Goal: Information Seeking & Learning: Check status

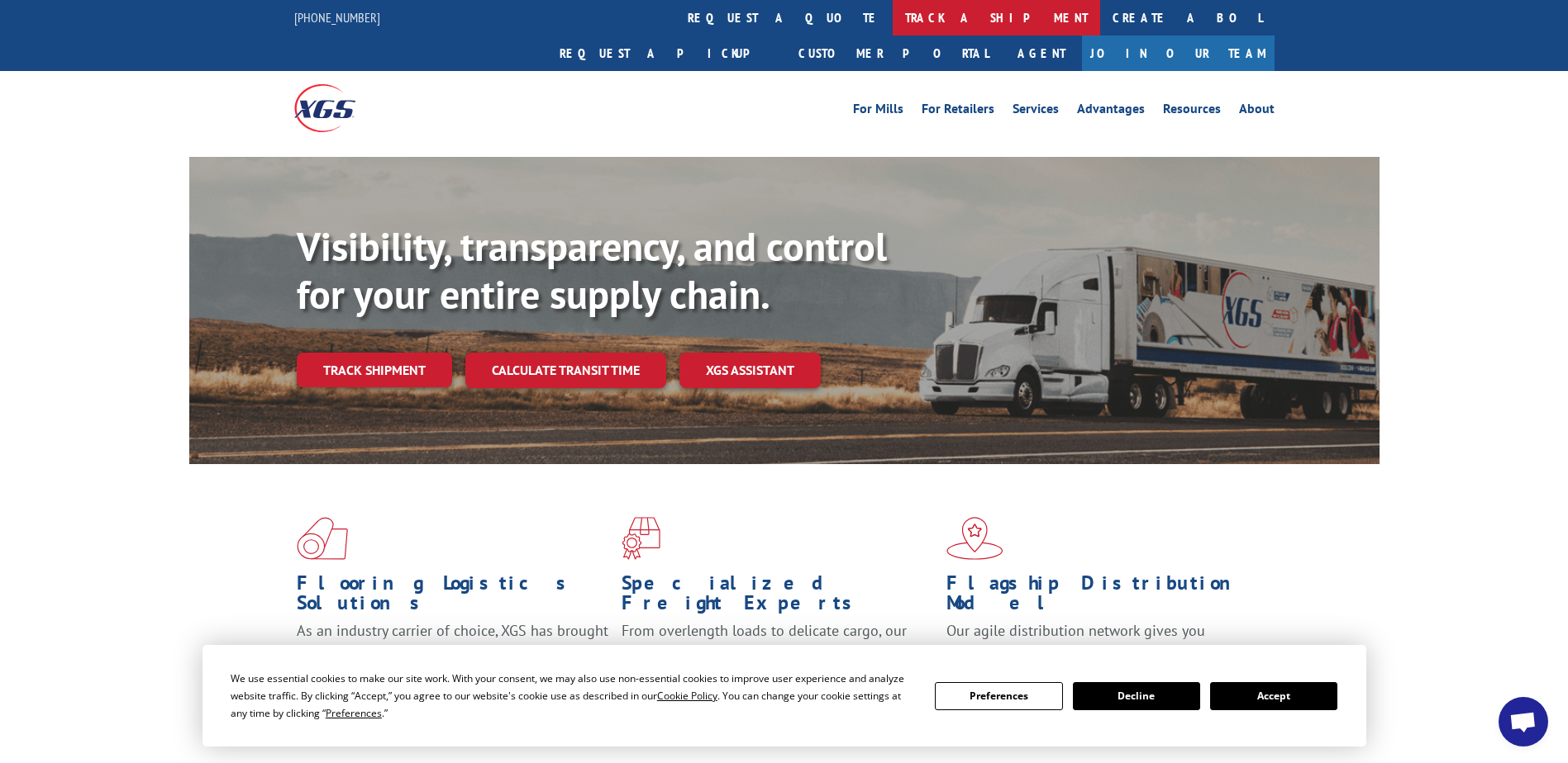
click at [893, 9] on link "track a shipment" at bounding box center [997, 17] width 208 height 35
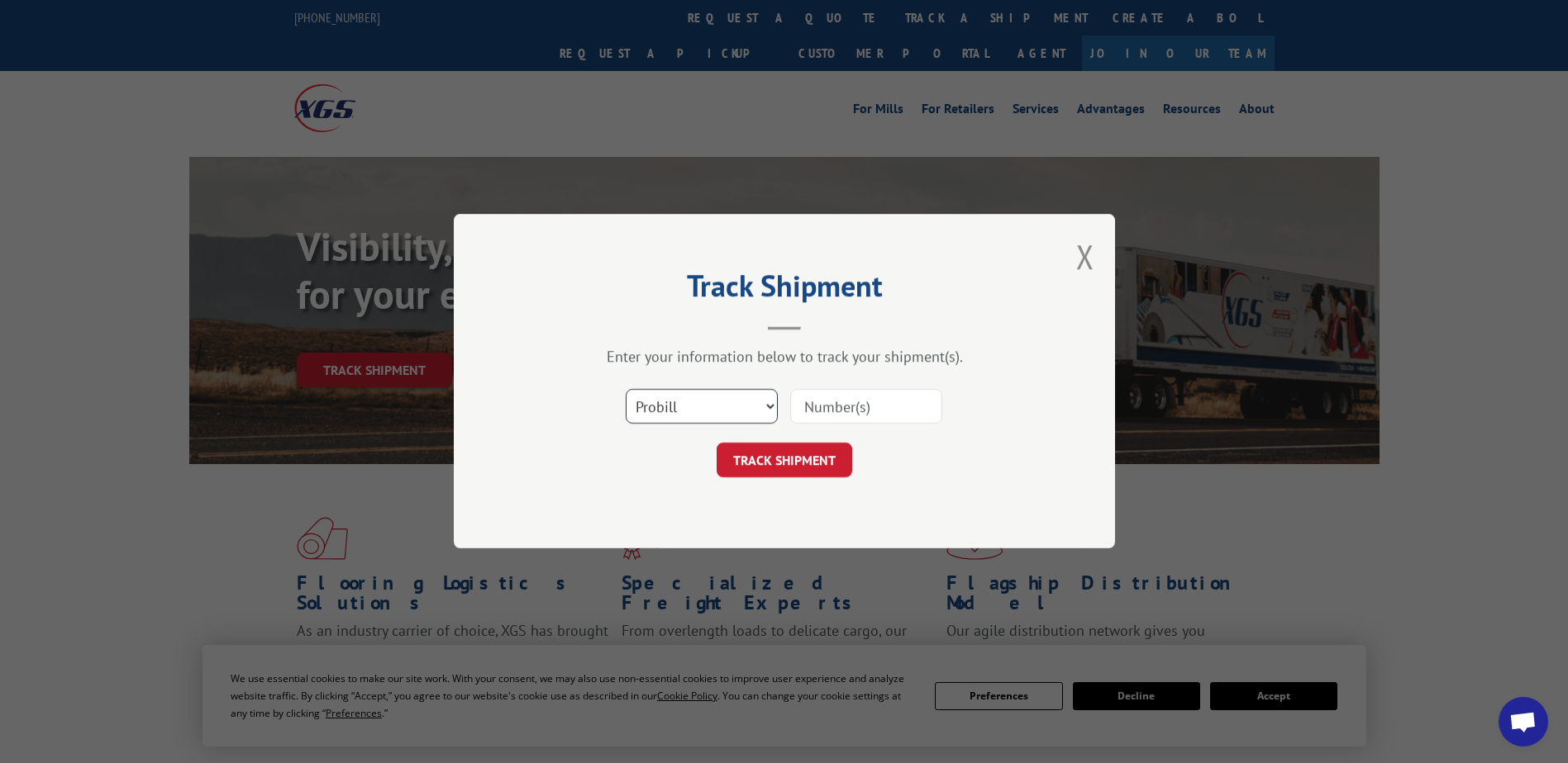
click at [697, 394] on select "Select category... Probill BOL PO" at bounding box center [701, 407] width 152 height 34
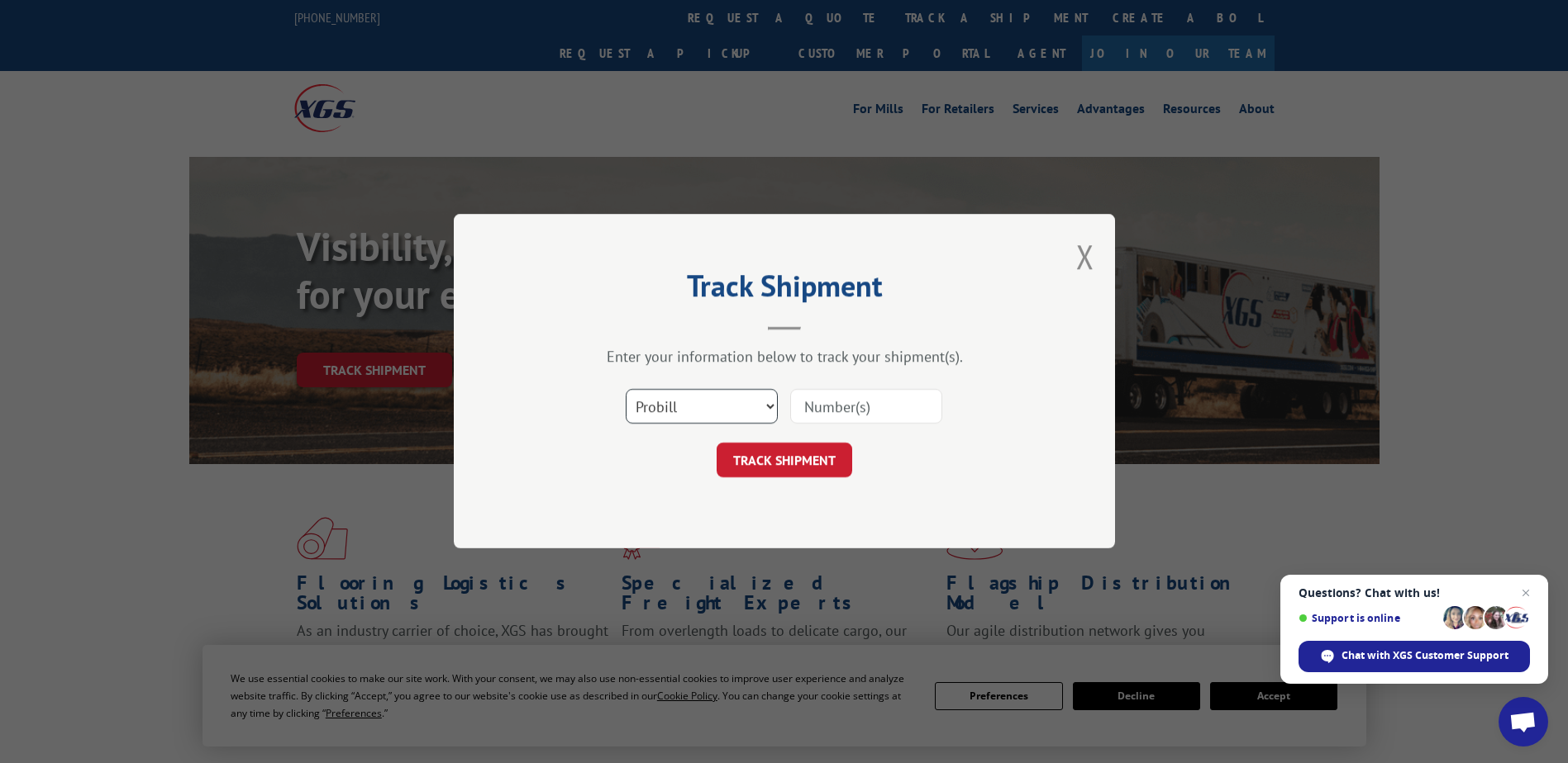
select select "bol"
click at [625, 390] on select "Select category... Probill BOL PO" at bounding box center [701, 407] width 152 height 34
click at [851, 420] on input at bounding box center [865, 407] width 152 height 34
type input "3686288"
click at [756, 478] on button "TRACK SHIPMENT" at bounding box center [784, 460] width 136 height 34
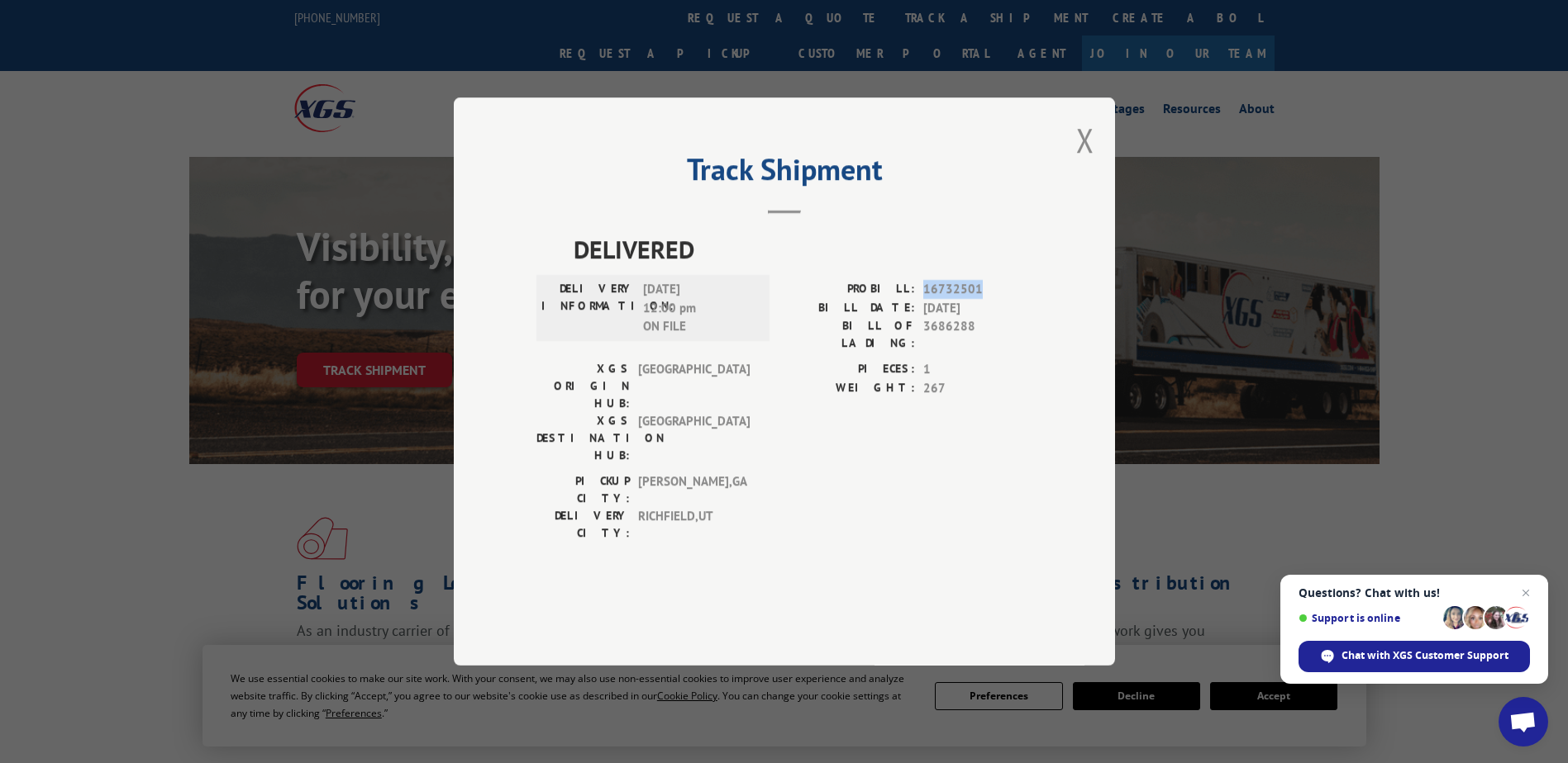
drag, startPoint x: 922, startPoint y: 339, endPoint x: 976, endPoint y: 338, distance: 54.0
click at [976, 299] on div "PROBILL: 16732501" at bounding box center [908, 290] width 248 height 19
drag, startPoint x: 976, startPoint y: 338, endPoint x: 938, endPoint y: 339, distance: 38.0
copy span "16732501"
click at [1271, 331] on div "Track Shipment DELIVERED DELIVERY INFORMATION: [DATE] 12:00 pm ON FILE PROBILL:…" at bounding box center [784, 382] width 1568 height 763
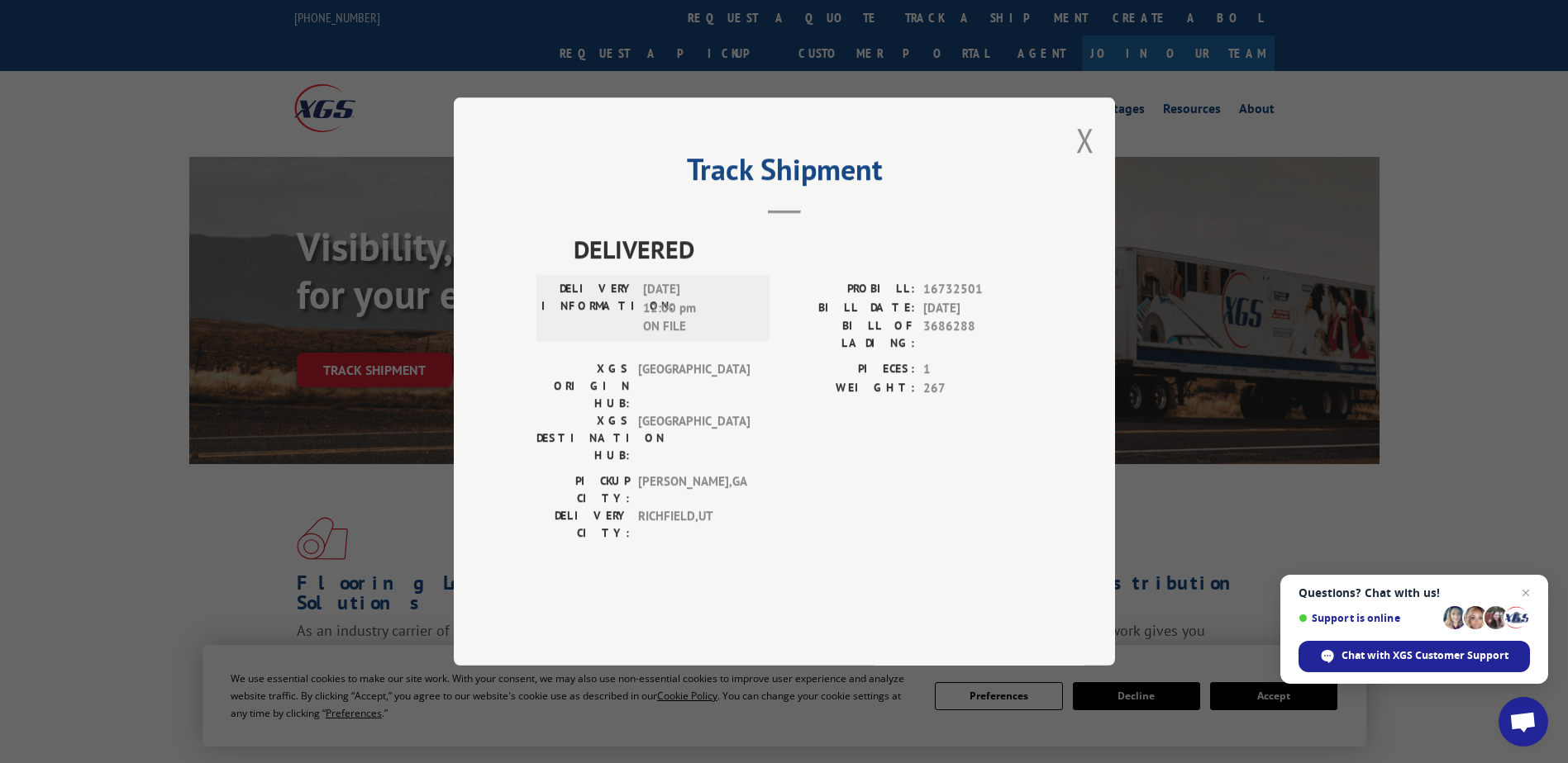
click at [1101, 198] on div "Track Shipment DELIVERED DELIVERY INFORMATION: [DATE] 12:00 pm ON FILE PROBILL:…" at bounding box center [784, 382] width 661 height 568
click at [1078, 162] on button "Close modal" at bounding box center [1085, 140] width 18 height 44
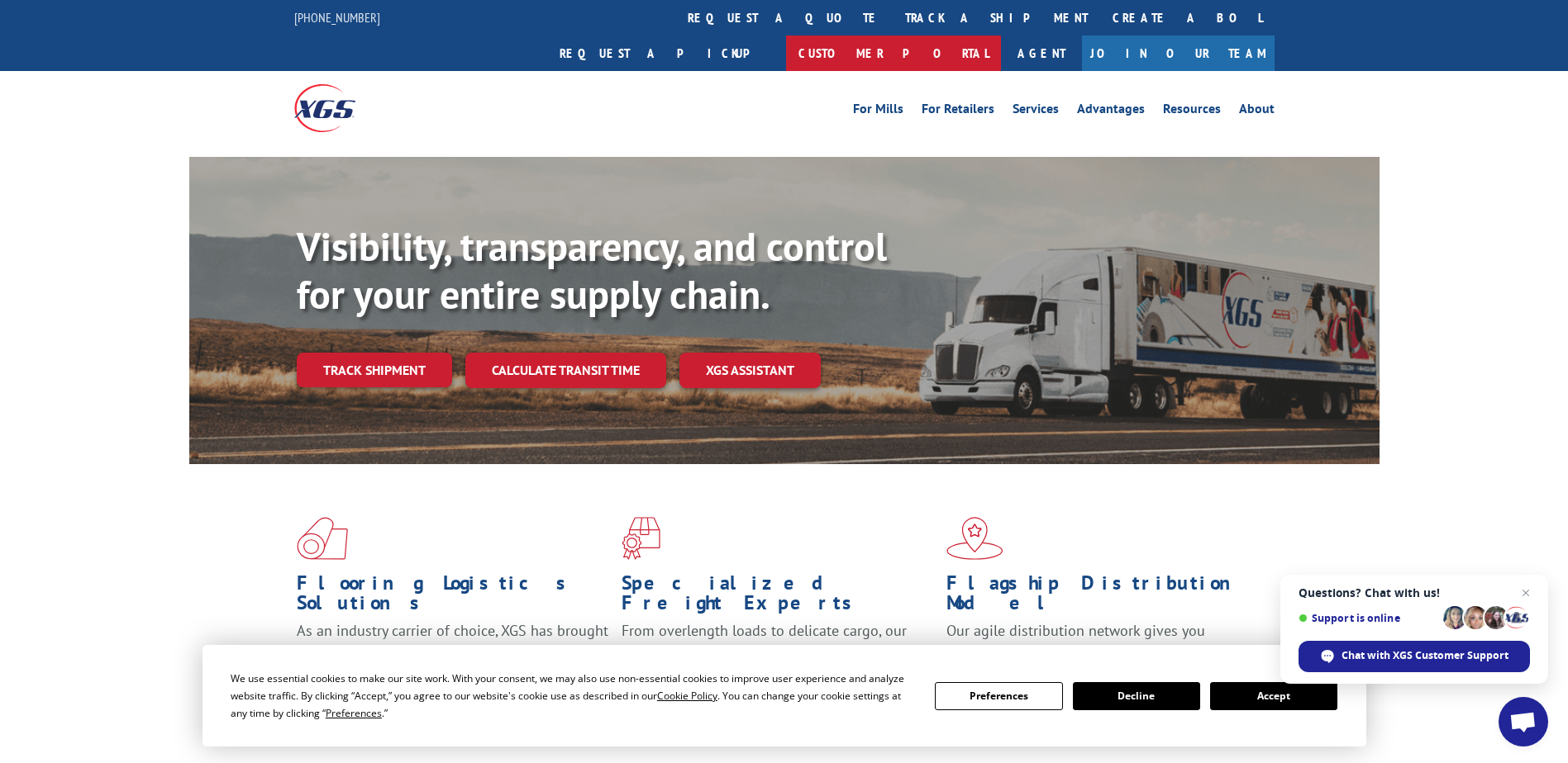
click at [1001, 35] on link "Customer Portal" at bounding box center [893, 52] width 215 height 35
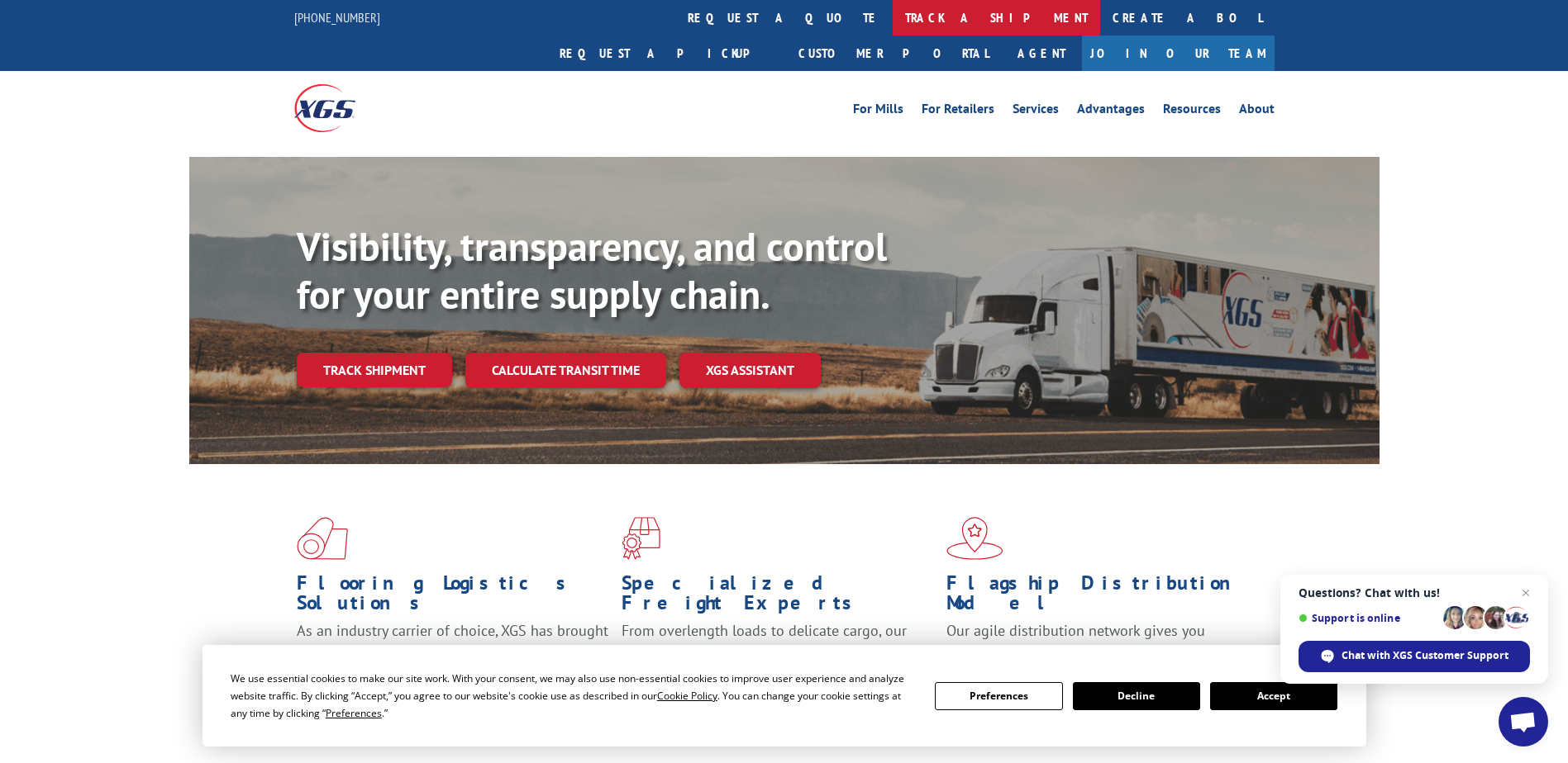
click at [893, 12] on link "track a shipment" at bounding box center [997, 17] width 208 height 35
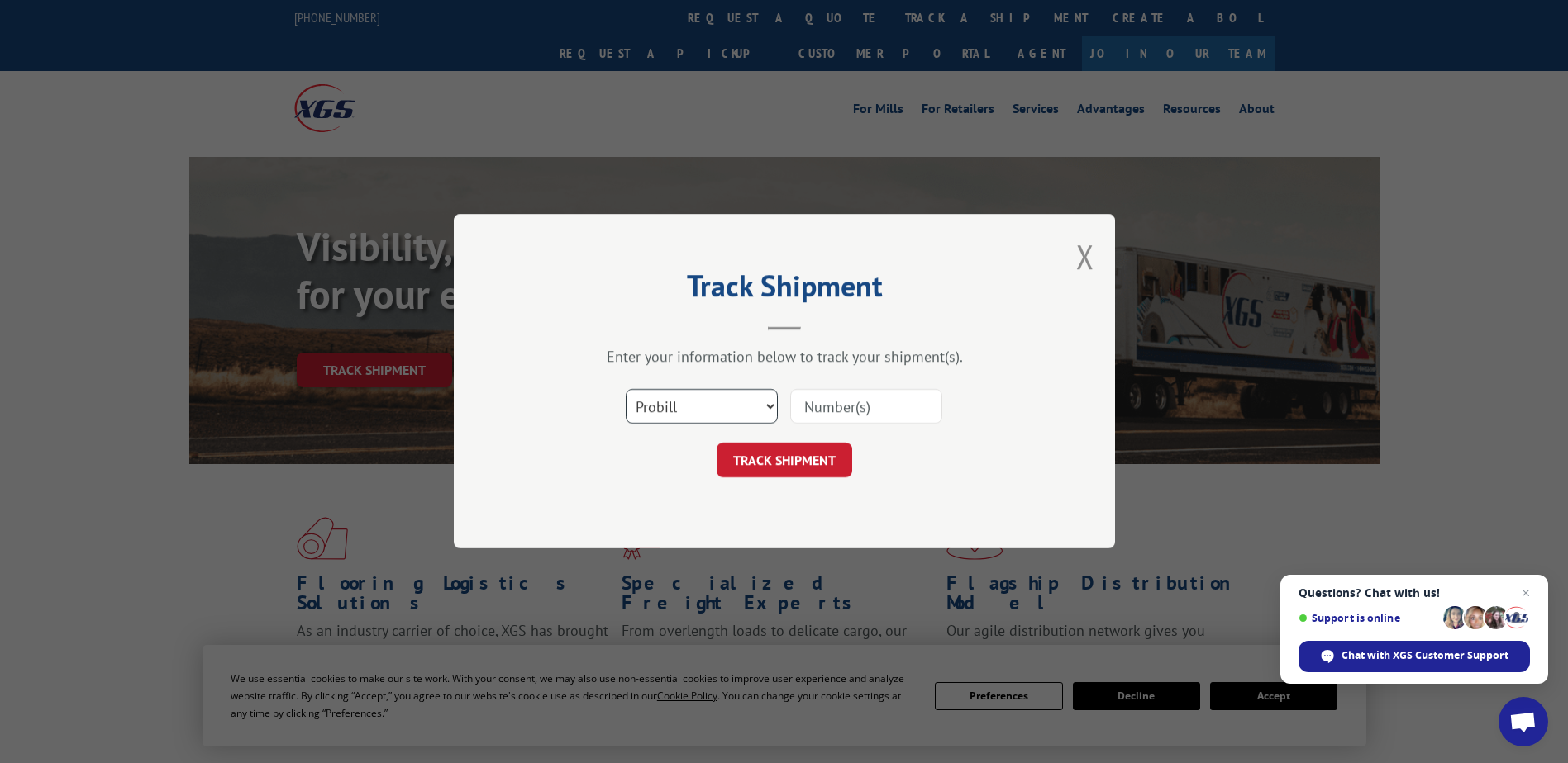
click at [706, 411] on select "Select category... Probill BOL PO" at bounding box center [701, 407] width 152 height 34
select select "bol"
click at [625, 390] on select "Select category... Probill BOL PO" at bounding box center [701, 407] width 152 height 34
click at [853, 410] on input at bounding box center [865, 407] width 152 height 34
type input "3686288"
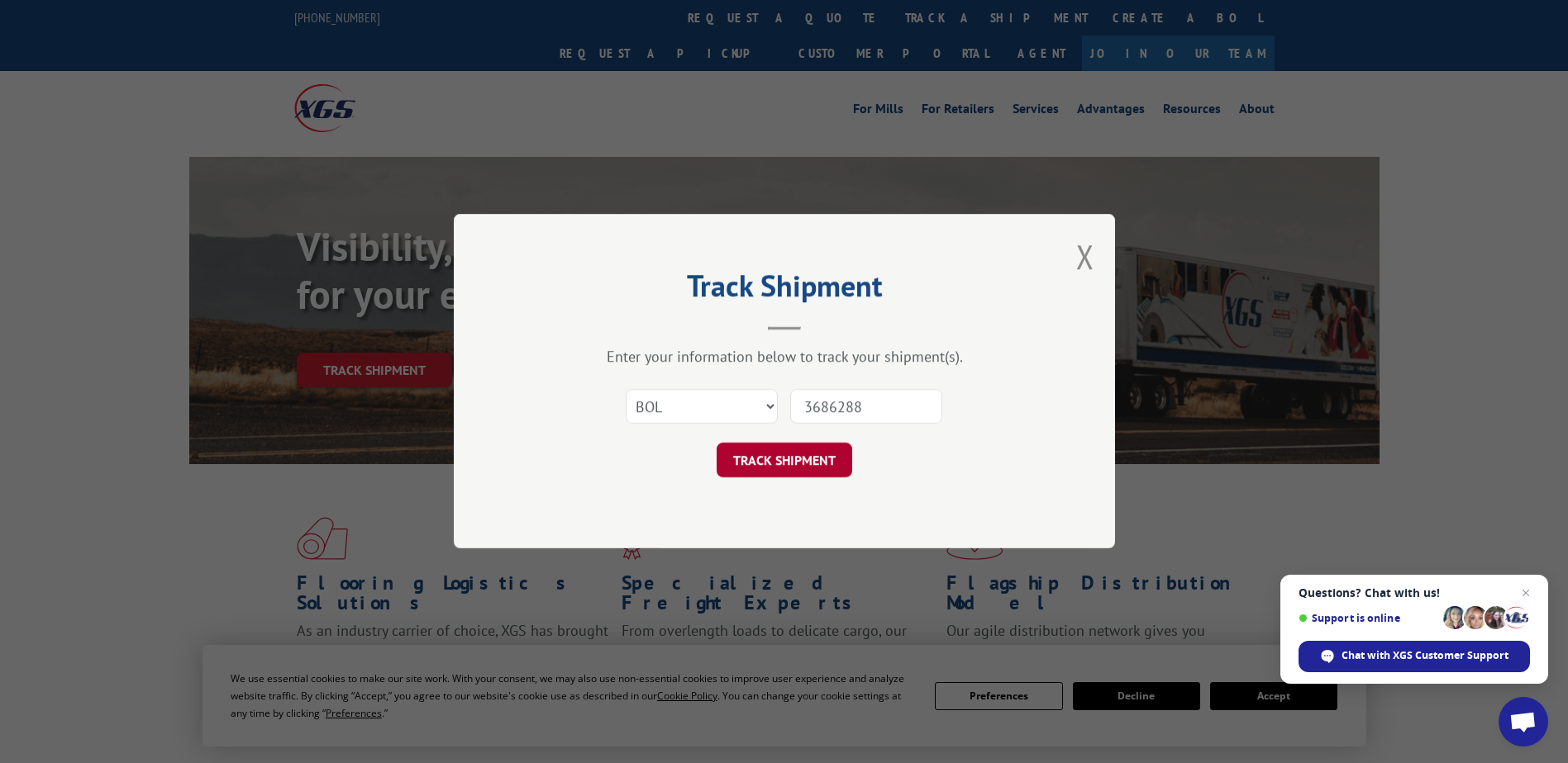
click at [762, 460] on button "TRACK SHIPMENT" at bounding box center [784, 460] width 136 height 34
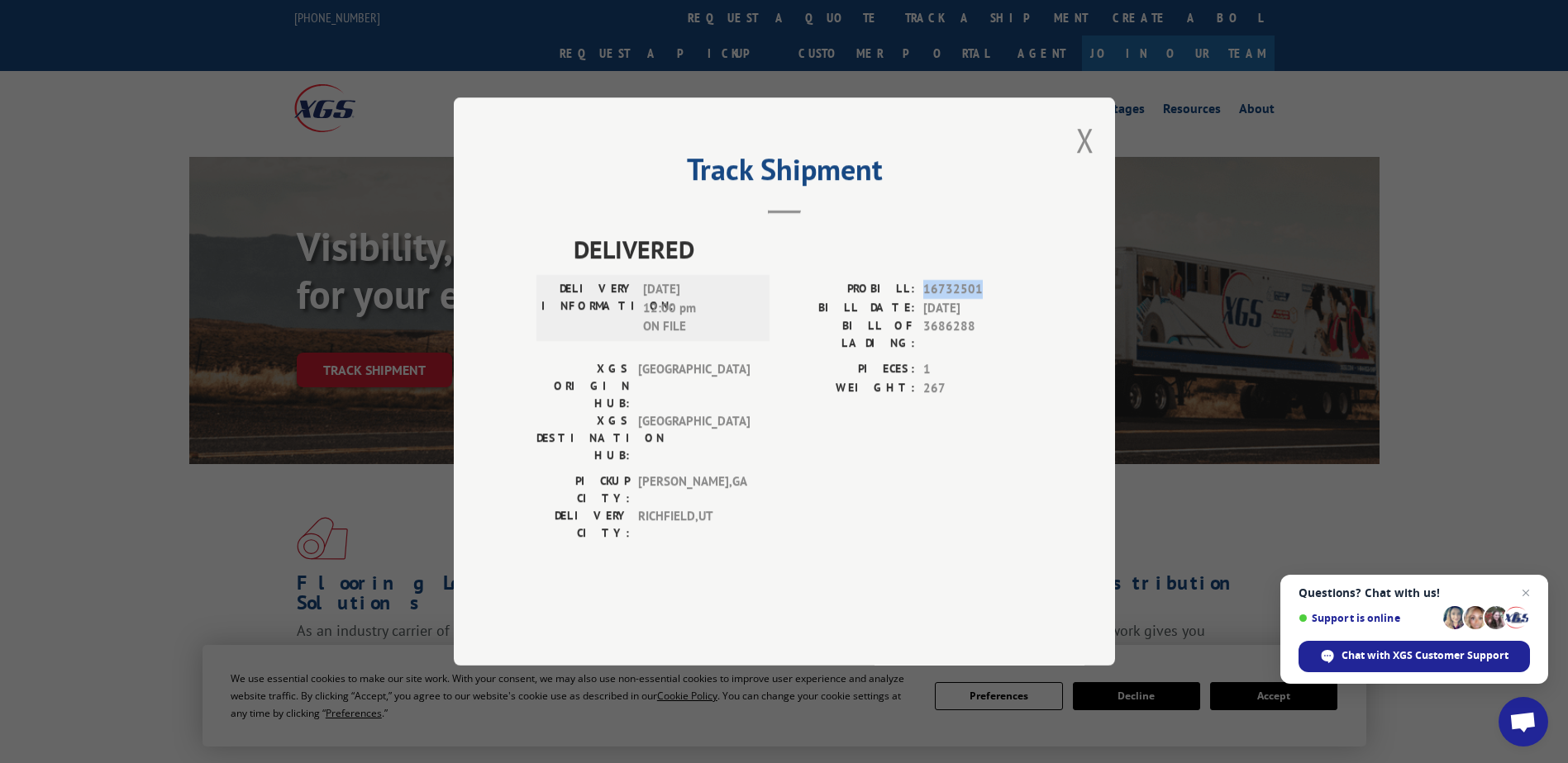
drag, startPoint x: 923, startPoint y: 336, endPoint x: 979, endPoint y: 335, distance: 56.0
click at [979, 299] on span "16732501" at bounding box center [977, 290] width 109 height 19
drag, startPoint x: 979, startPoint y: 335, endPoint x: 953, endPoint y: 334, distance: 26.0
copy span "16732501"
click at [1080, 162] on button "Close modal" at bounding box center [1085, 140] width 18 height 44
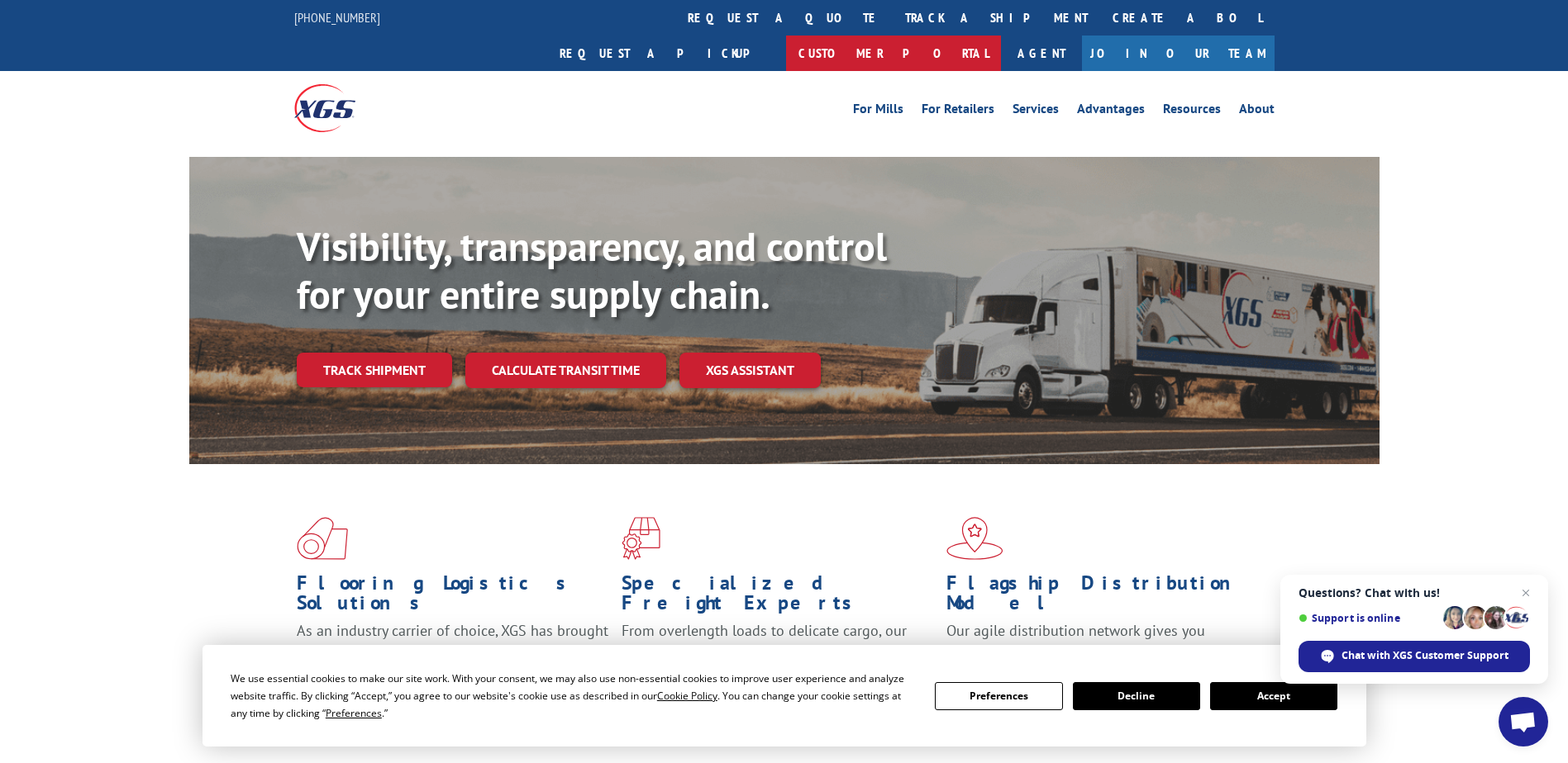
click at [1001, 35] on link "Customer Portal" at bounding box center [893, 52] width 215 height 35
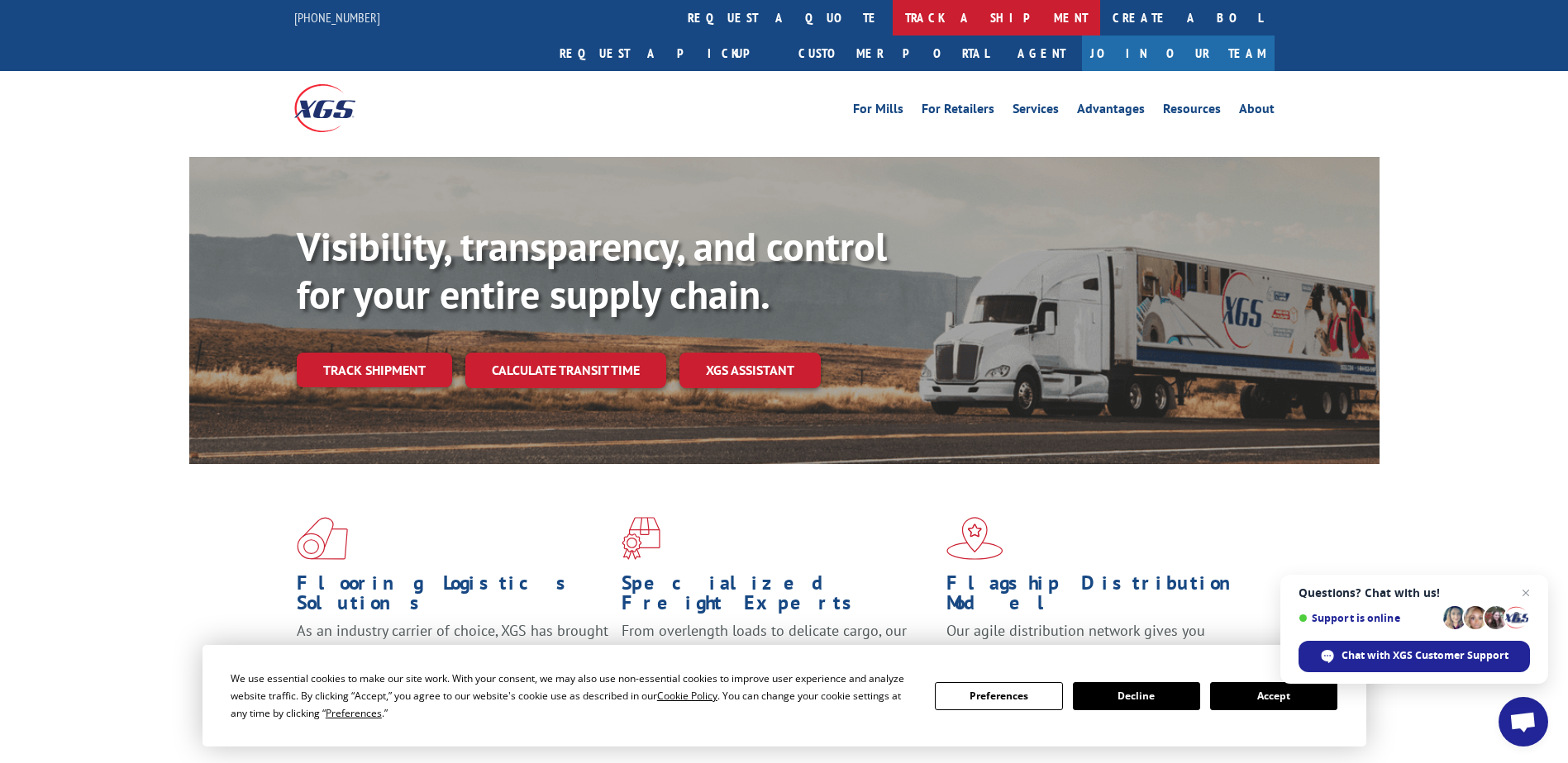
click at [893, 5] on link "track a shipment" at bounding box center [997, 17] width 208 height 35
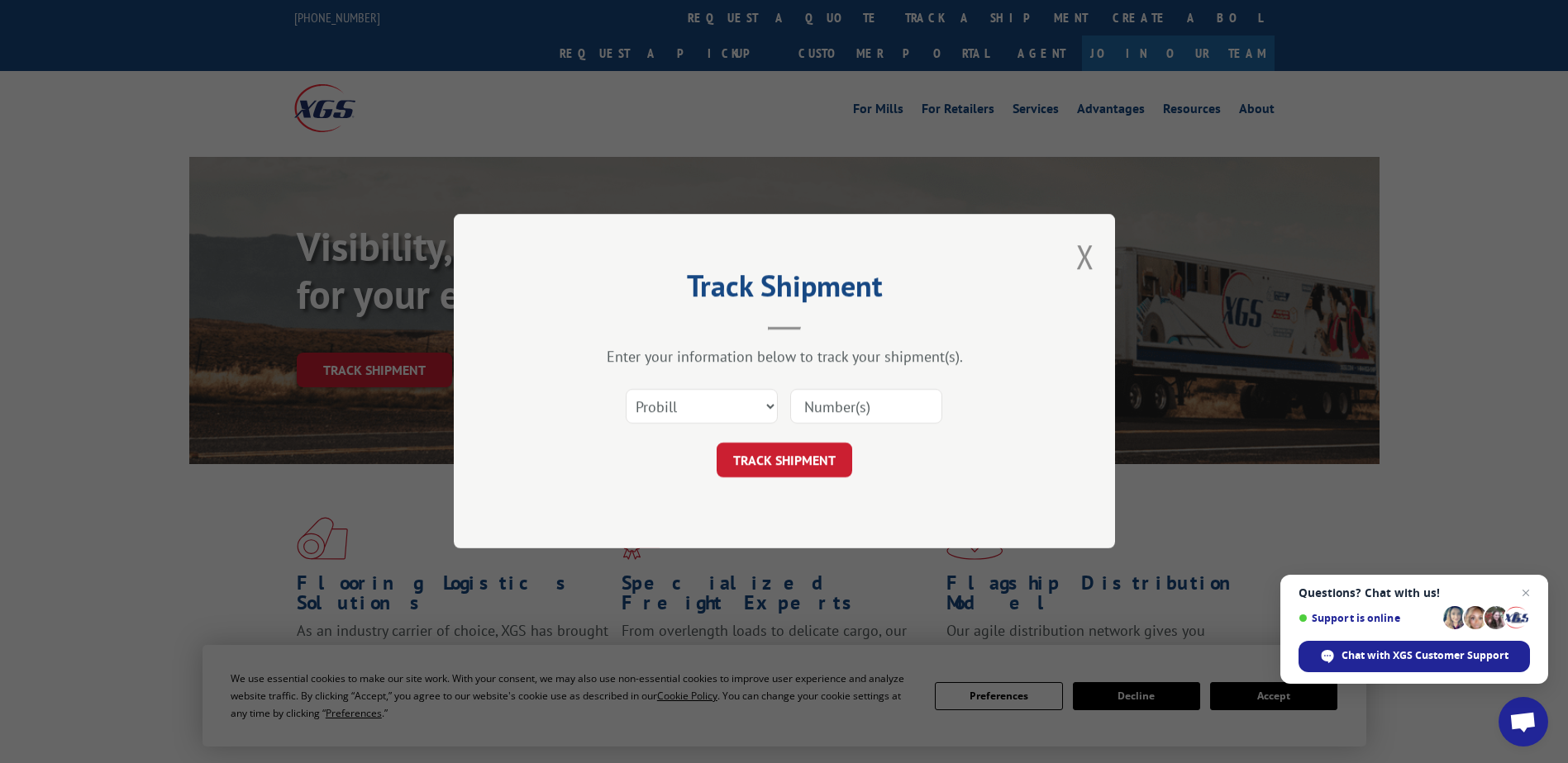
click at [686, 389] on div "Select category... Probill BOL PO" at bounding box center [701, 407] width 150 height 38
click at [710, 427] on div "Select category... Probill BOL PO" at bounding box center [784, 407] width 496 height 55
click at [700, 407] on select "Select category... Probill BOL PO" at bounding box center [701, 407] width 152 height 34
select select "bol"
click at [625, 390] on select "Select category... Probill BOL PO" at bounding box center [701, 407] width 152 height 34
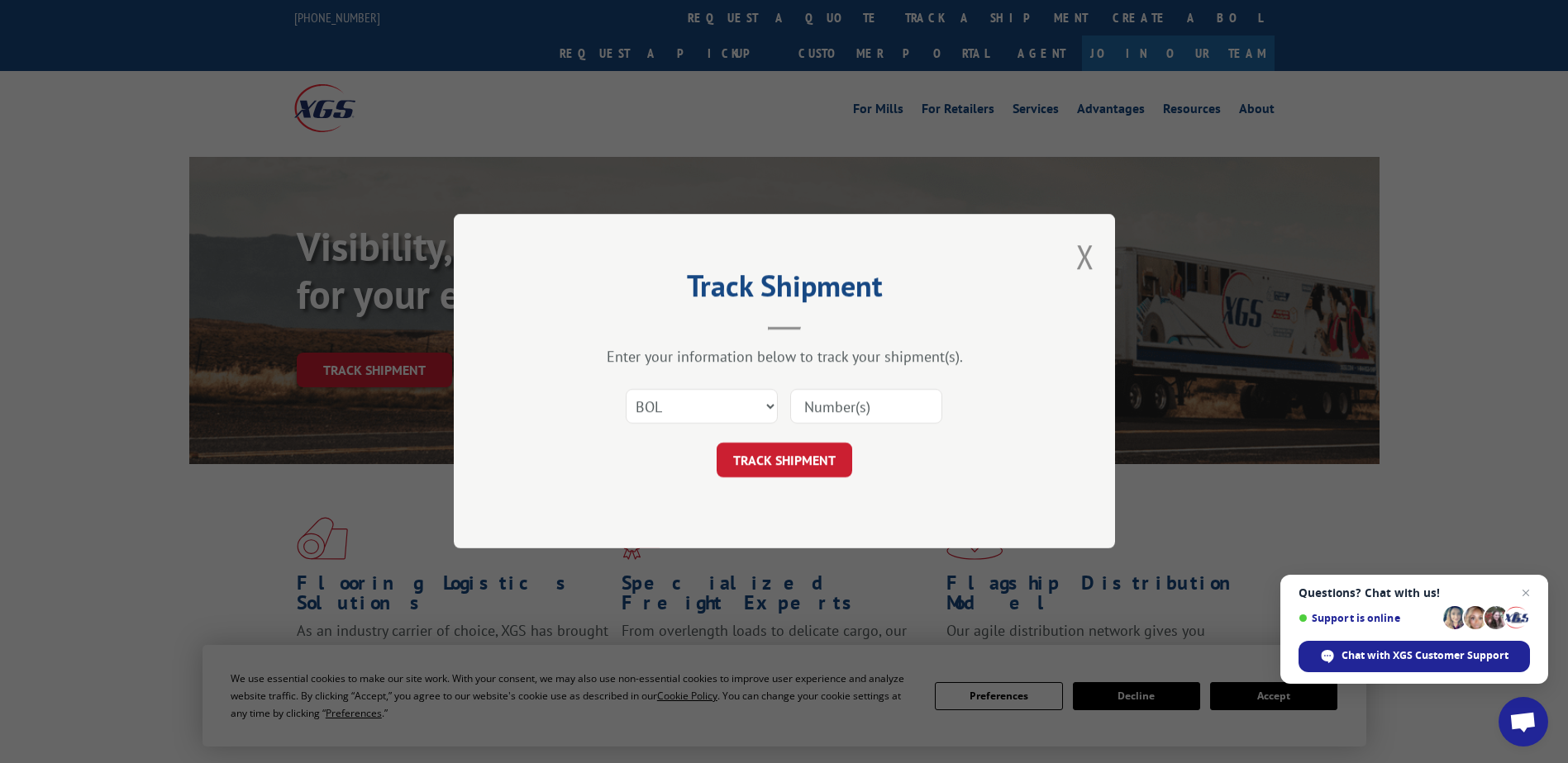
drag, startPoint x: 809, startPoint y: 414, endPoint x: 821, endPoint y: 406, distance: 14.4
click at [820, 407] on input at bounding box center [865, 407] width 152 height 34
type input "4636416"
click at [835, 454] on button "TRACK SHIPMENT" at bounding box center [784, 460] width 136 height 34
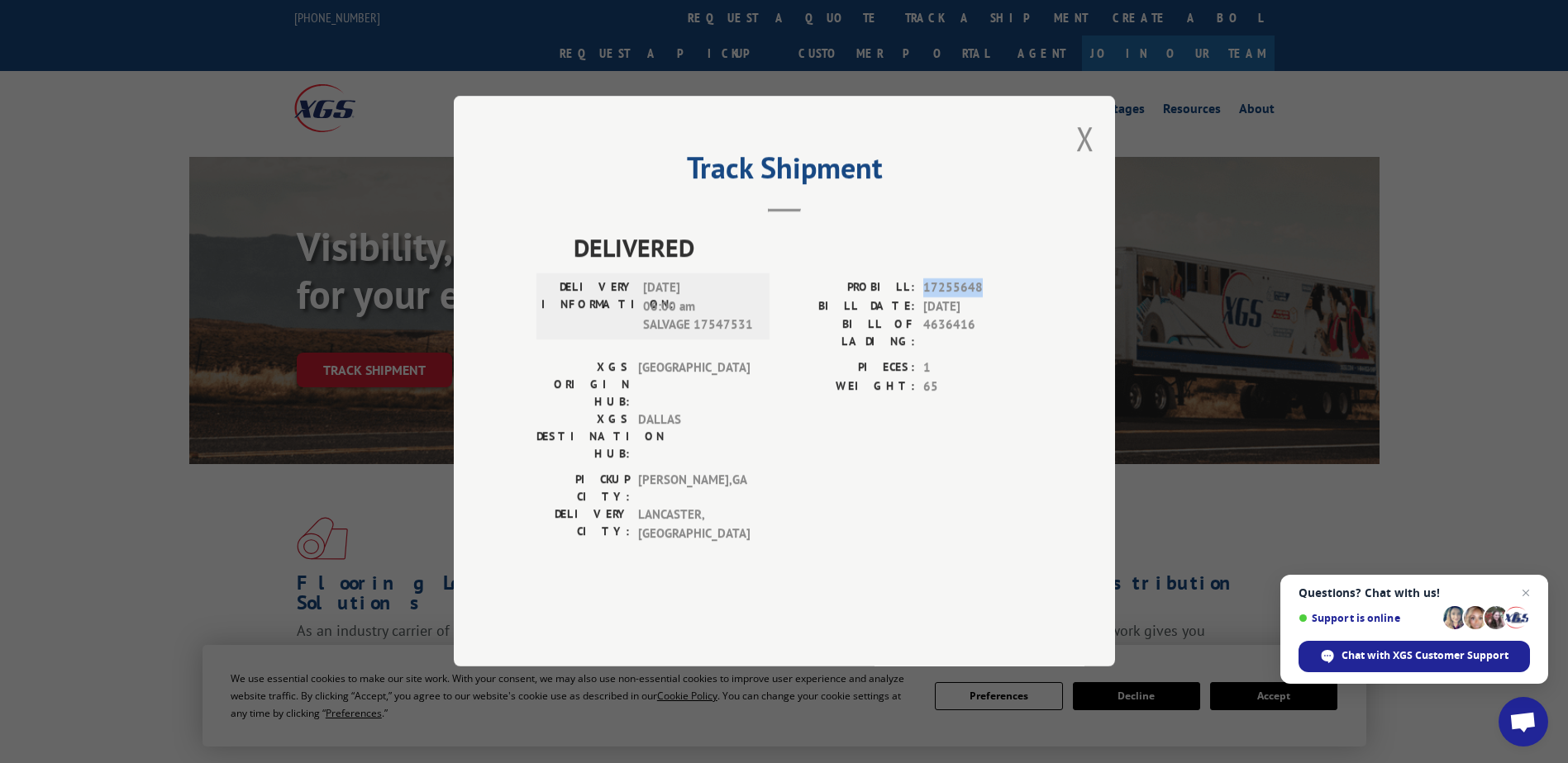
drag, startPoint x: 921, startPoint y: 329, endPoint x: 997, endPoint y: 339, distance: 76.7
click at [997, 298] on div "PROBILL: 17255648" at bounding box center [908, 289] width 248 height 19
drag, startPoint x: 997, startPoint y: 339, endPoint x: 961, endPoint y: 333, distance: 36.5
copy span "17255648"
click at [1083, 160] on button "Close modal" at bounding box center [1085, 138] width 18 height 44
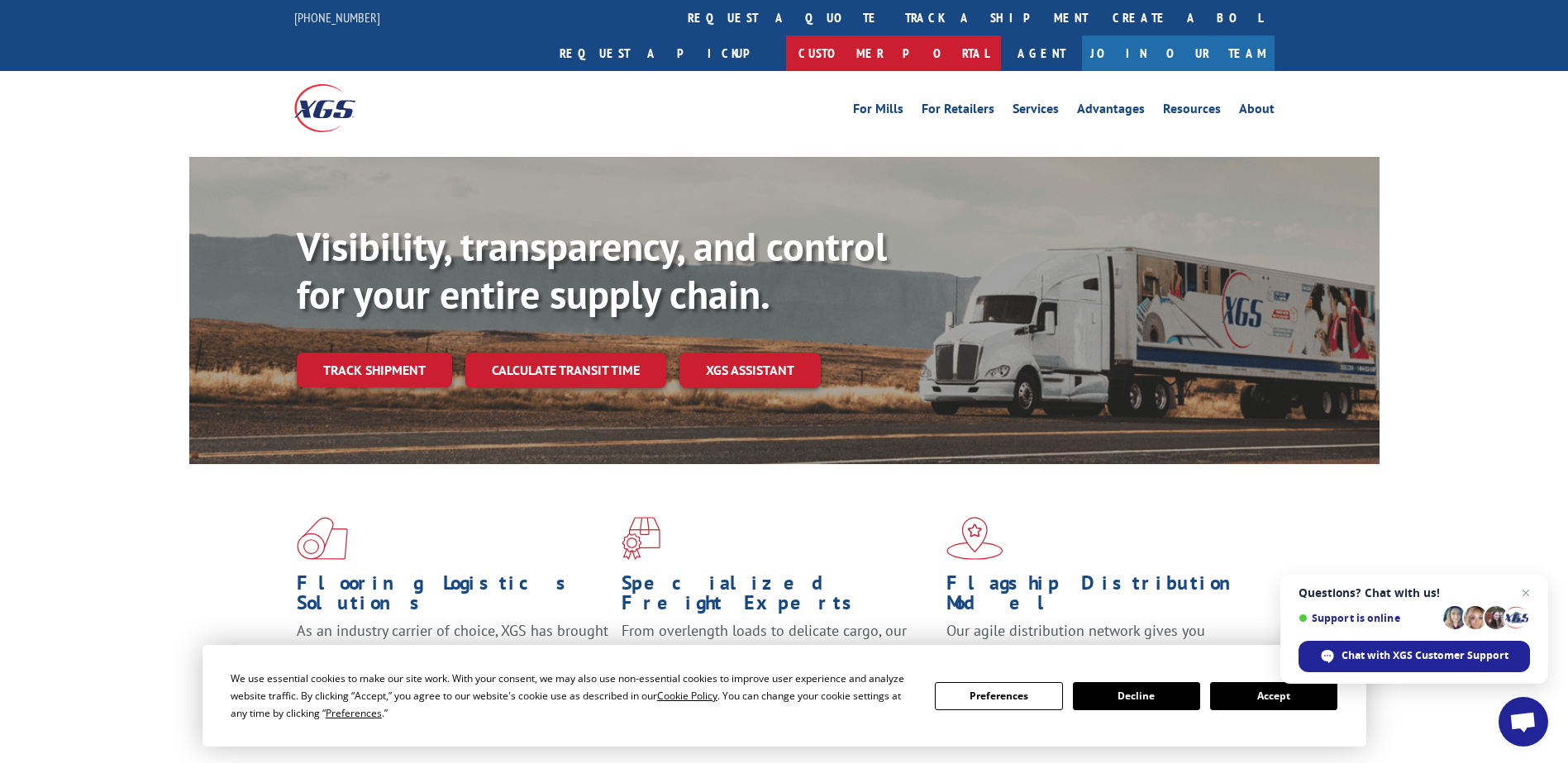
click at [1001, 35] on link "Customer Portal" at bounding box center [893, 52] width 215 height 35
